Goal: Entertainment & Leisure: Consume media (video, audio)

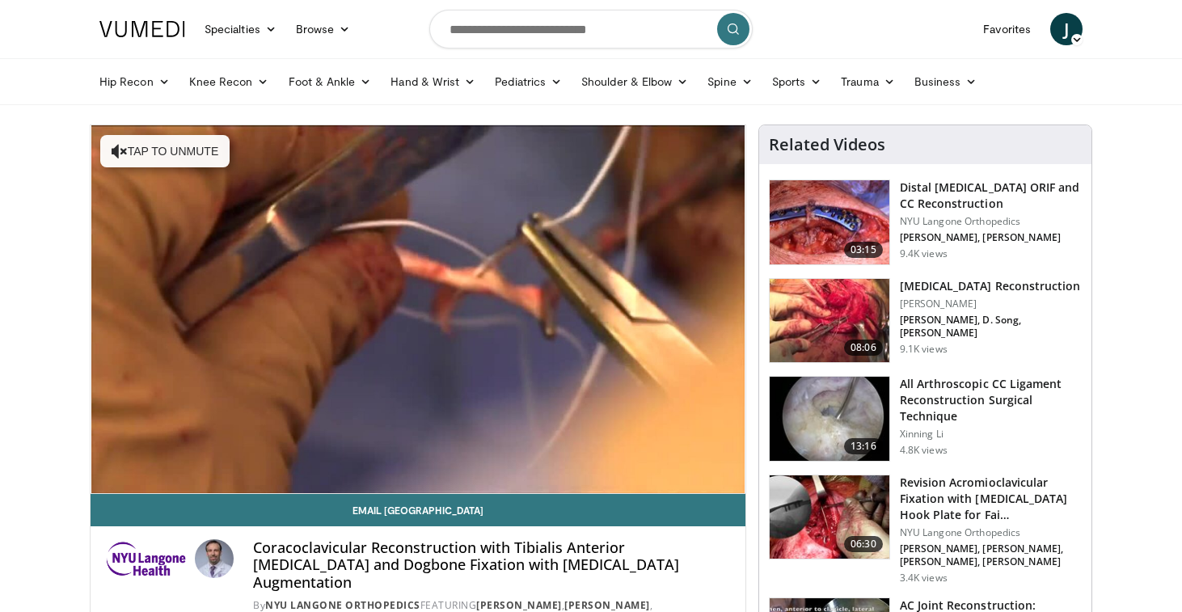
click at [830, 192] on img at bounding box center [829, 222] width 120 height 84
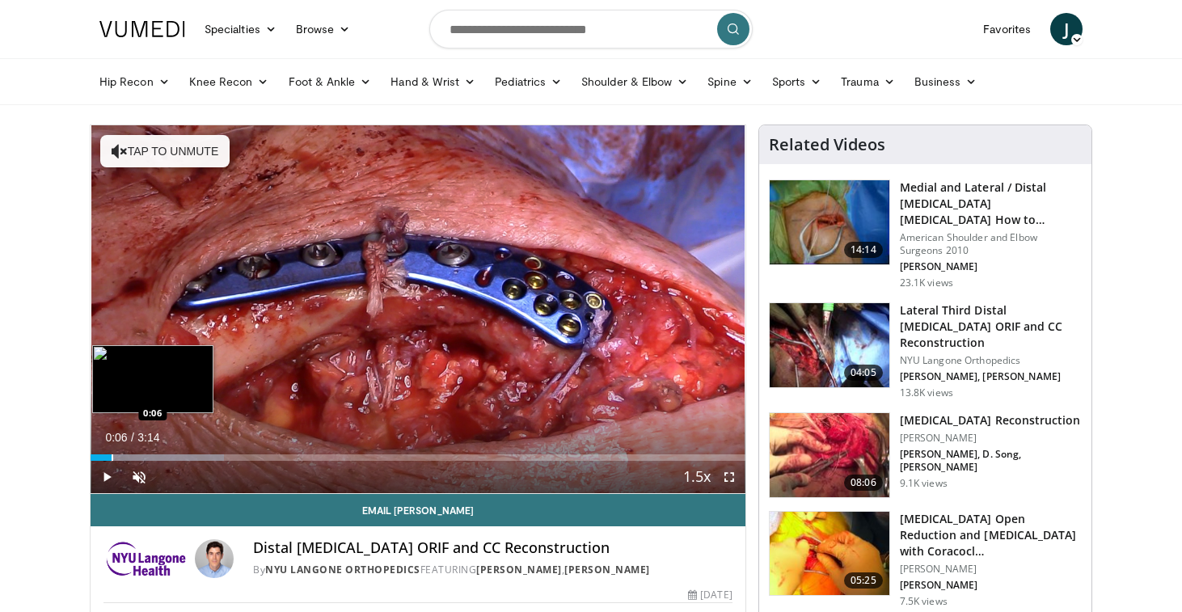
click at [112, 451] on div "Loaded : 20.38% 0:01 0:06" at bounding box center [418, 452] width 655 height 15
click at [144, 455] on div "Progress Bar" at bounding box center [145, 457] width 2 height 6
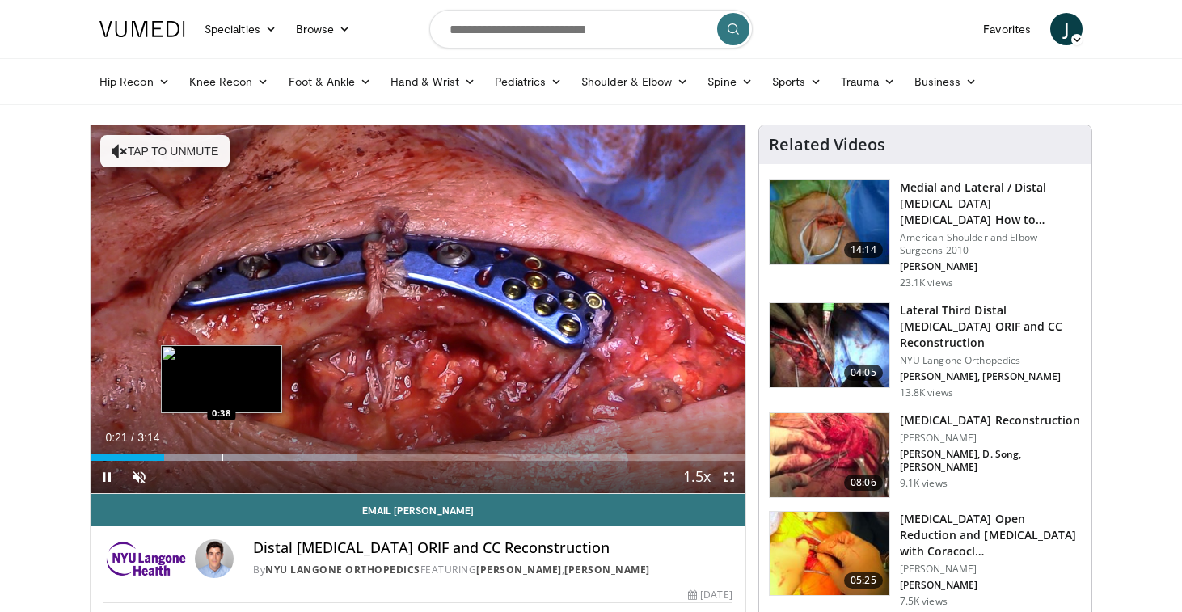
click at [221, 454] on div "Progress Bar" at bounding box center [222, 457] width 2 height 6
click at [234, 446] on div "Loaded : 61.21% 0:42 0:42" at bounding box center [418, 452] width 655 height 15
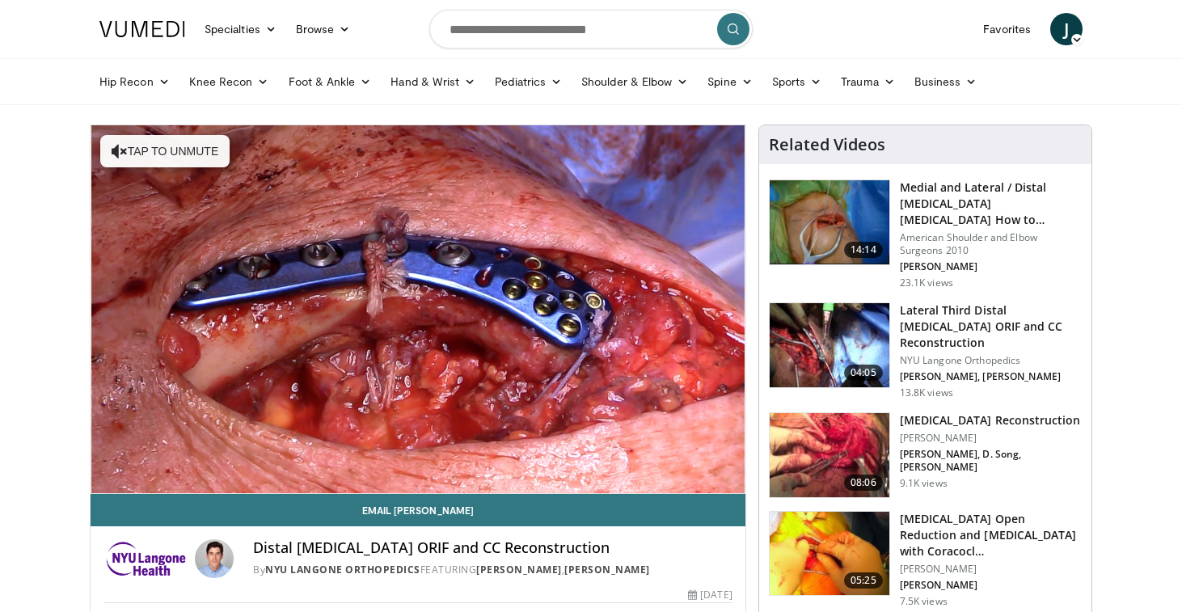
click at [234, 446] on video-js "**********" at bounding box center [418, 309] width 655 height 369
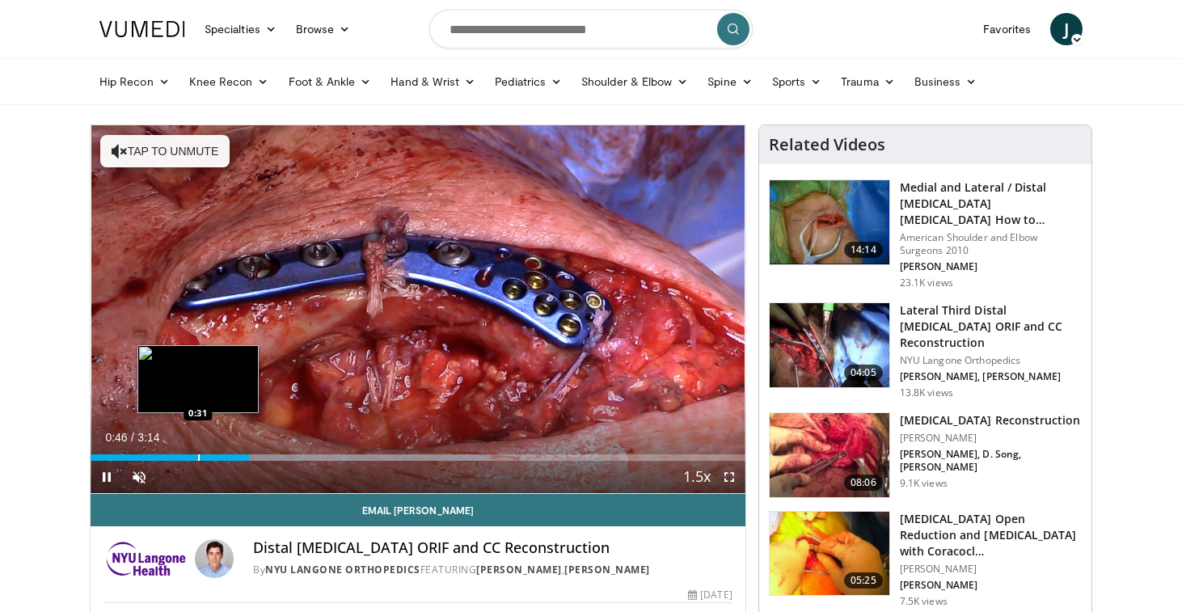
click at [198, 455] on div "Progress Bar" at bounding box center [199, 457] width 2 height 6
click at [208, 454] on div "Progress Bar" at bounding box center [209, 457] width 2 height 6
click at [219, 454] on div "Progress Bar" at bounding box center [219, 457] width 2 height 6
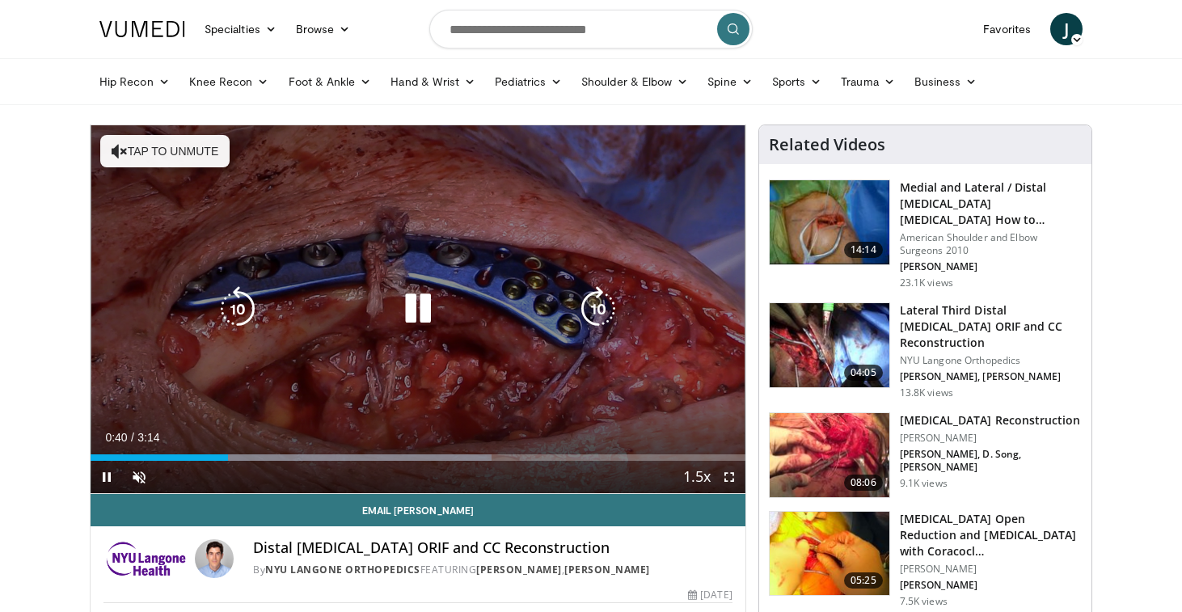
click at [344, 316] on div "Video Player" at bounding box center [417, 309] width 393 height 32
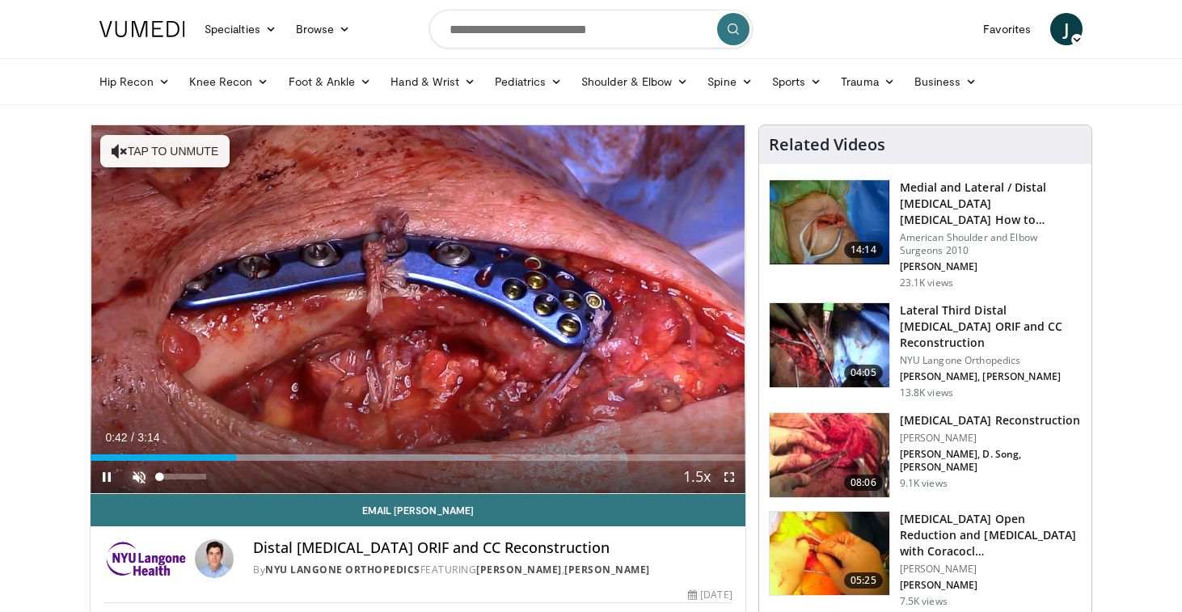
click at [138, 479] on span "Video Player" at bounding box center [139, 477] width 32 height 32
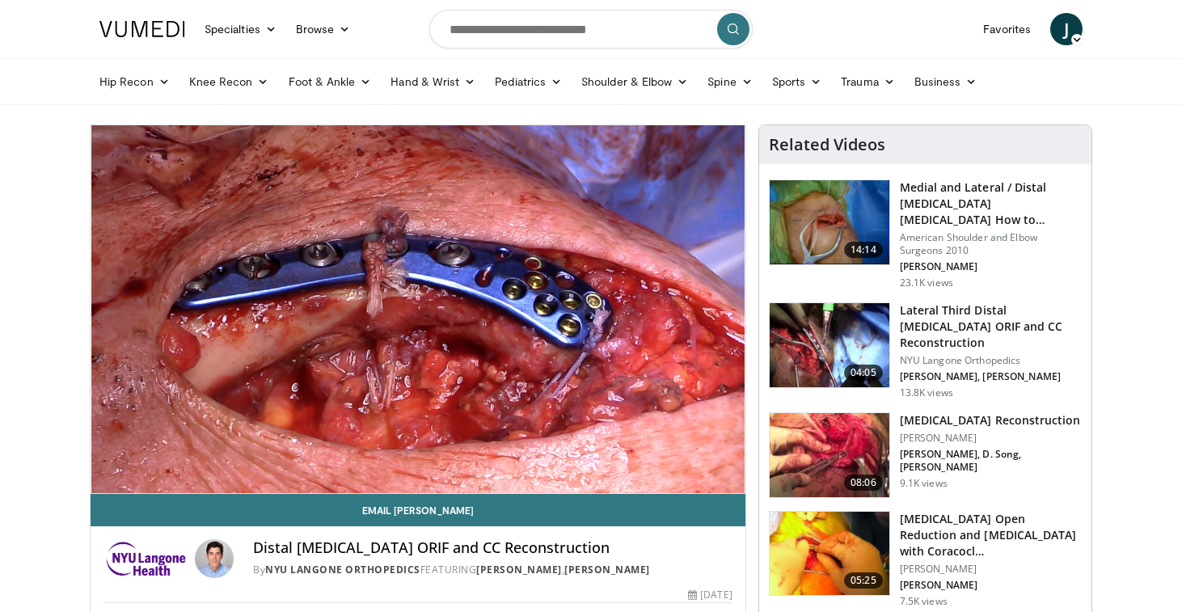
click at [938, 325] on h3 "Lateral Third Distal [MEDICAL_DATA] ORIF and CC Reconstruction" at bounding box center [991, 326] width 182 height 48
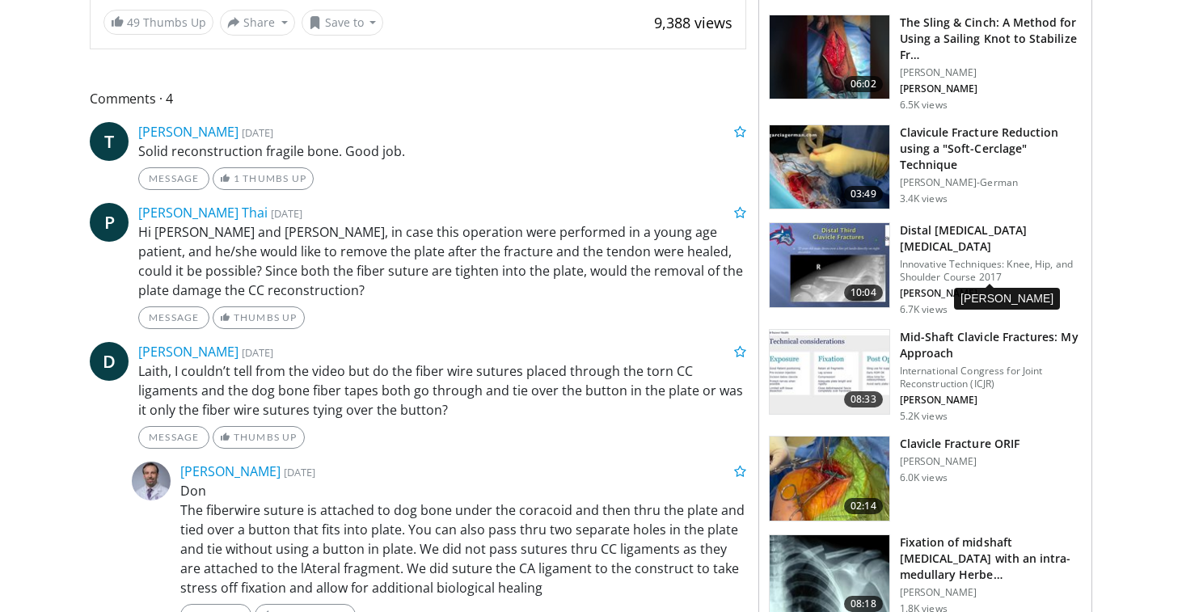
scroll to position [692, 0]
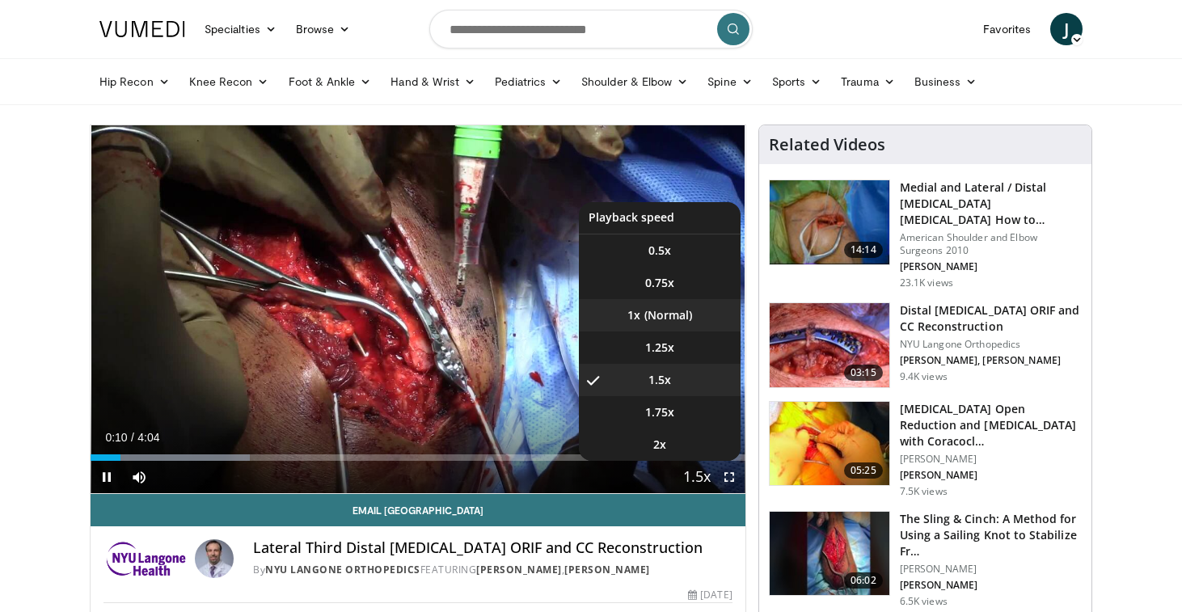
click at [665, 327] on li "1x" at bounding box center [660, 315] width 162 height 32
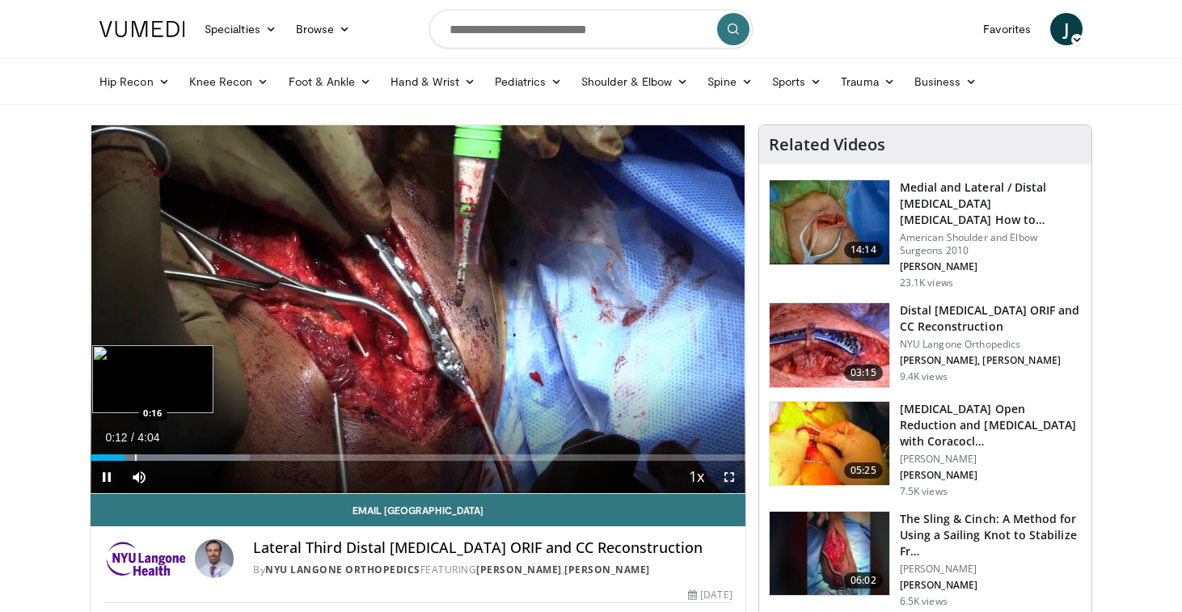
click at [135, 455] on div "Progress Bar" at bounding box center [136, 457] width 2 height 6
click at [205, 452] on div "Loaded : 28.40% 0:17 0:42" at bounding box center [418, 452] width 655 height 15
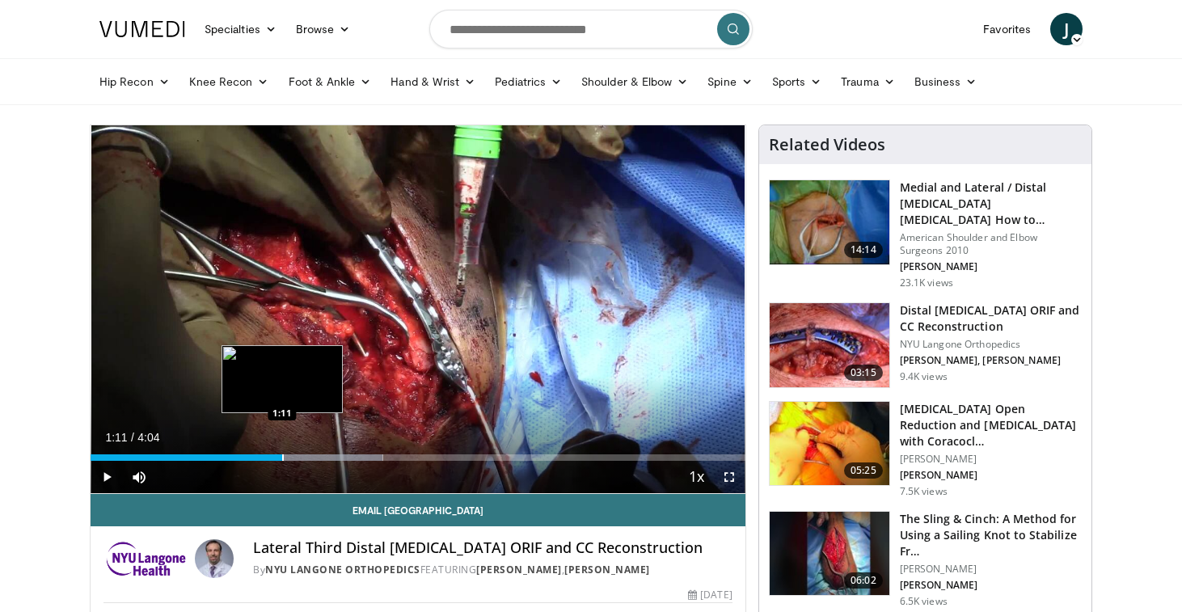
click at [282, 455] on div "Progress Bar" at bounding box center [283, 457] width 2 height 6
click at [247, 454] on div "Progress Bar" at bounding box center [248, 457] width 2 height 6
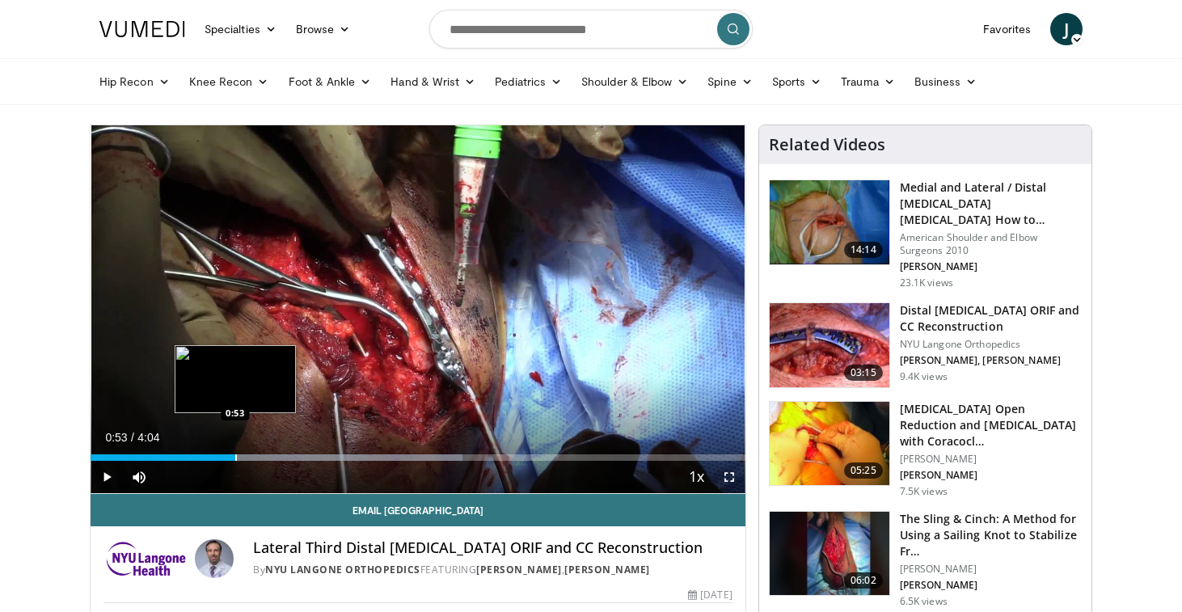
click at [235, 458] on div "Progress Bar" at bounding box center [236, 457] width 2 height 6
click at [222, 459] on div "Progress Bar" at bounding box center [223, 457] width 2 height 6
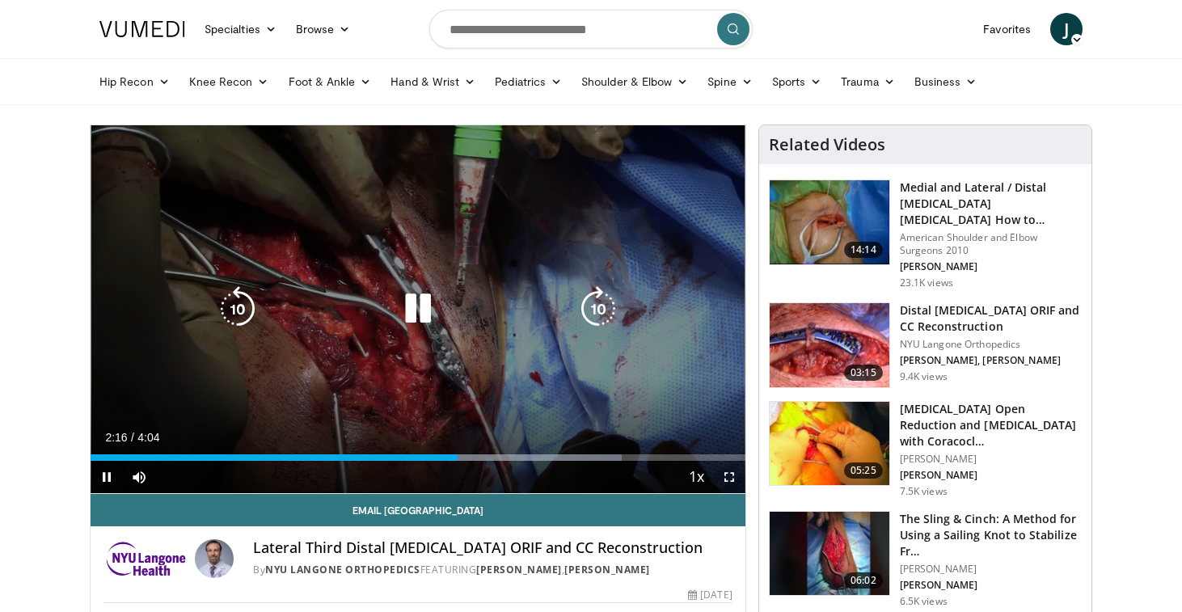
click at [416, 296] on icon "Video Player" at bounding box center [417, 308] width 45 height 45
click at [414, 307] on icon "Video Player" at bounding box center [417, 308] width 45 height 45
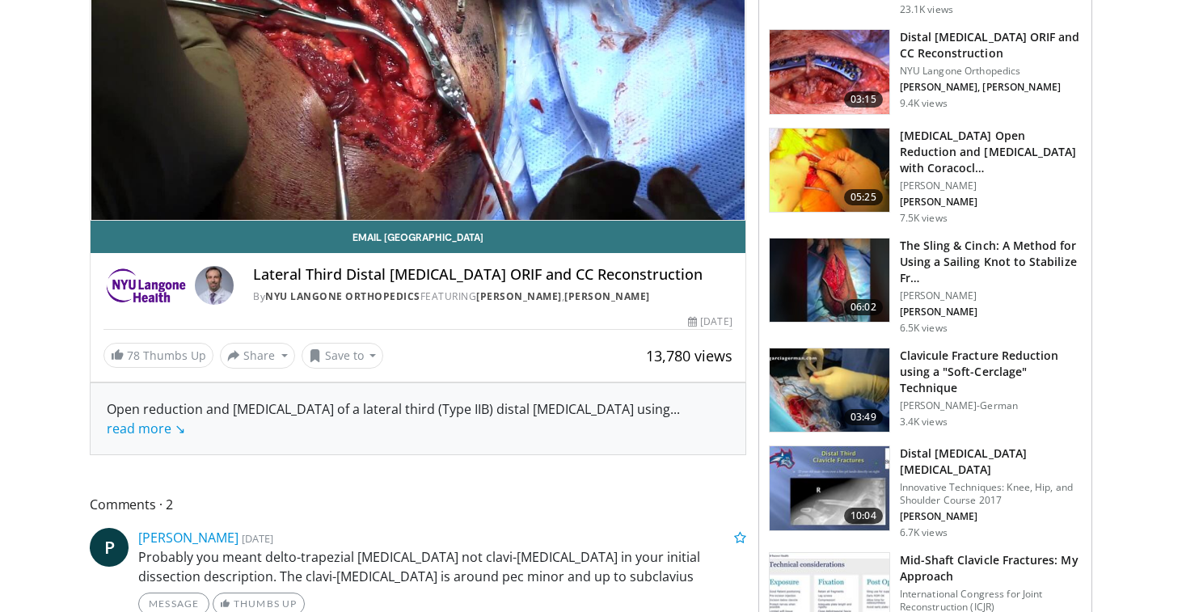
scroll to position [276, 0]
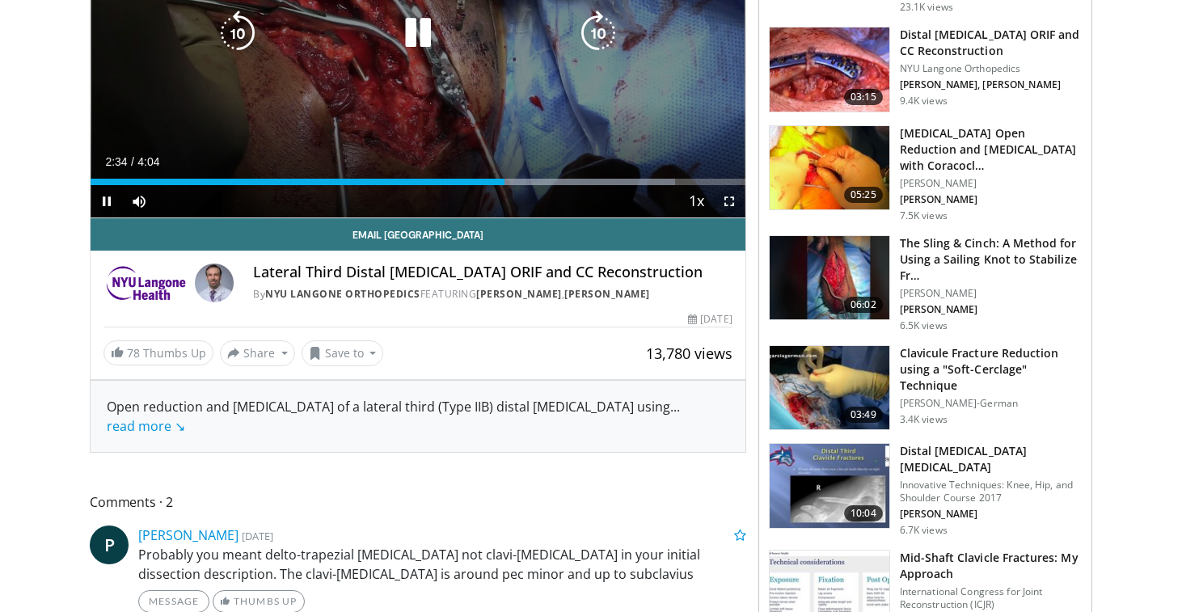
click at [430, 48] on icon "Video Player" at bounding box center [417, 33] width 45 height 45
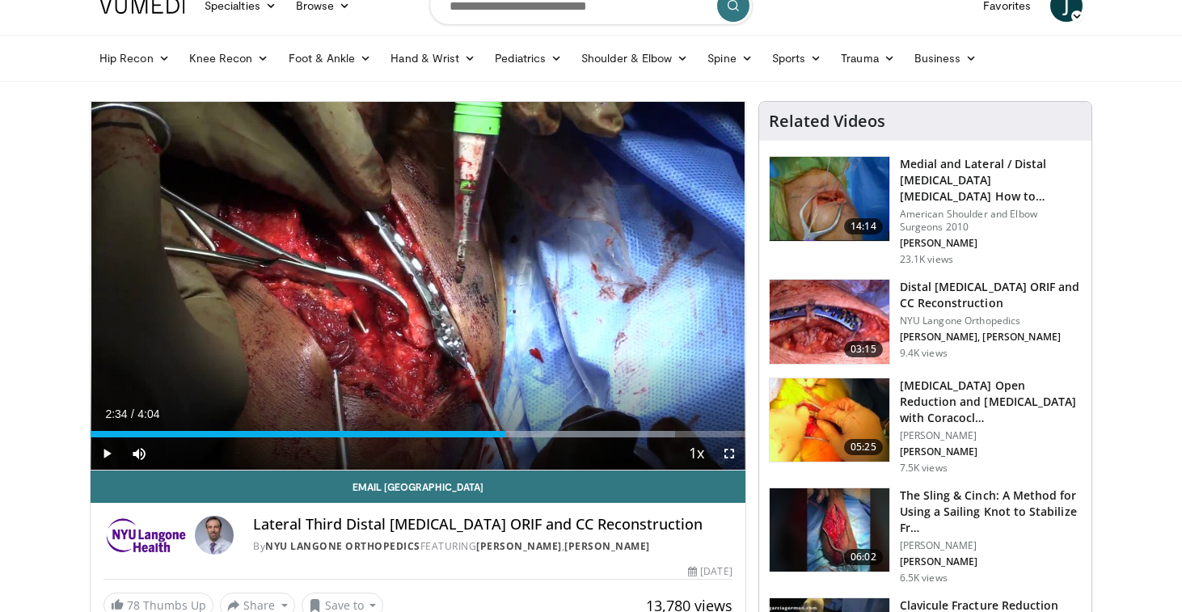
scroll to position [0, 0]
